Goal: Transaction & Acquisition: Subscribe to service/newsletter

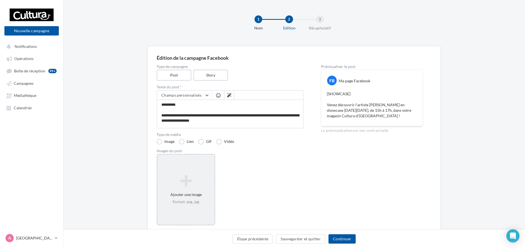
click at [196, 195] on div "Ajouter une image Format: png, jpg" at bounding box center [186, 189] width 57 height 35
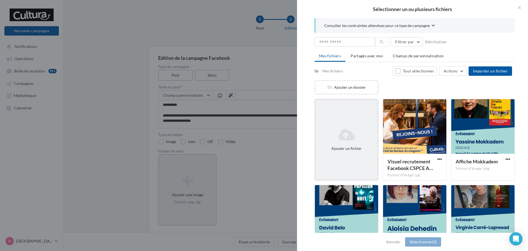
click at [354, 132] on icon at bounding box center [347, 134] width 58 height 13
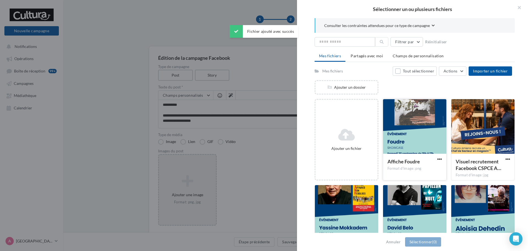
click at [391, 125] on div at bounding box center [414, 126] width 63 height 55
click at [419, 243] on button "Sélectionner (1)" at bounding box center [423, 241] width 36 height 9
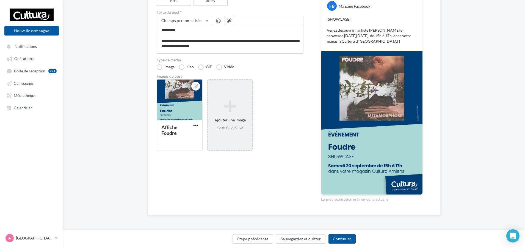
scroll to position [47, 0]
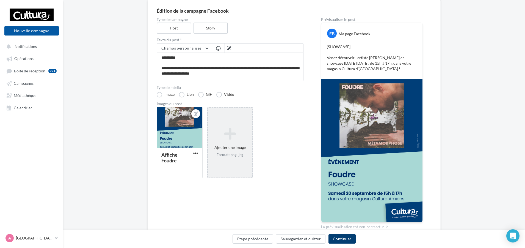
click at [339, 238] on button "Continuer" at bounding box center [342, 238] width 27 height 9
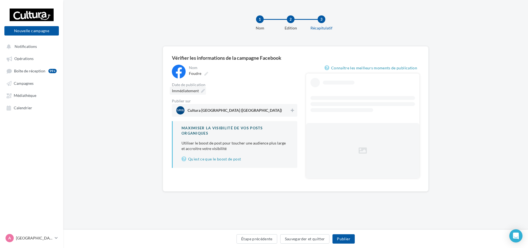
click at [190, 91] on span "Immédiatement" at bounding box center [185, 90] width 27 height 5
type input "**********"
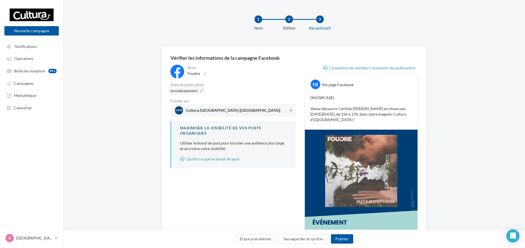
click at [189, 89] on span "Immédiatement" at bounding box center [184, 90] width 27 height 5
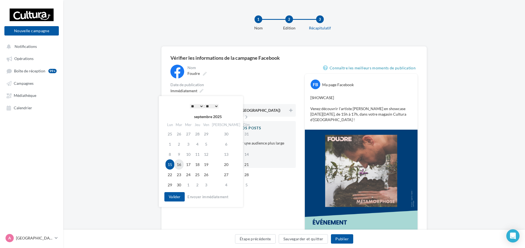
click at [181, 166] on td "16" at bounding box center [178, 164] width 9 height 10
click at [198, 106] on select "* * * * * * * * * * ** ** ** ** ** ** ** ** ** ** ** ** ** **" at bounding box center [197, 106] width 14 height 4
click at [195, 104] on select "* * * * * * * * * * ** ** ** ** ** ** ** ** ** ** ** ** ** **" at bounding box center [197, 106] width 14 height 4
click at [179, 196] on button "Valider" at bounding box center [174, 196] width 20 height 9
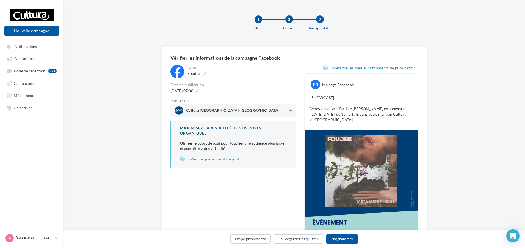
click at [290, 112] on icon at bounding box center [290, 110] width 3 height 4
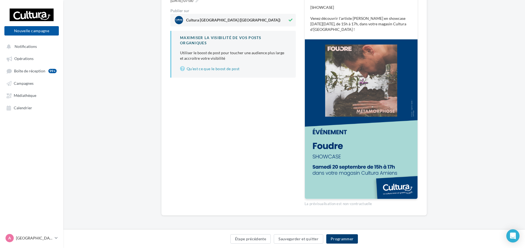
click at [341, 240] on button "Programmer" at bounding box center [342, 238] width 32 height 9
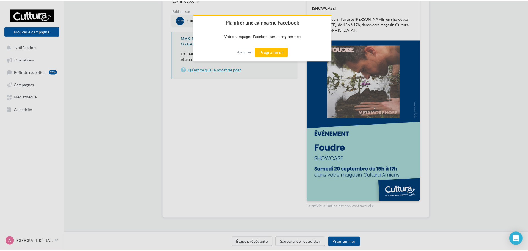
scroll to position [87, 0]
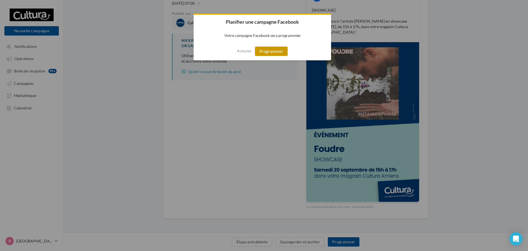
click at [271, 51] on button "Programmer" at bounding box center [271, 50] width 33 height 9
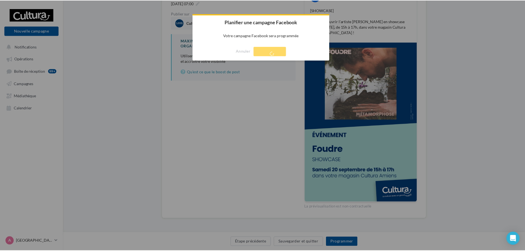
scroll to position [9, 0]
